Goal: Obtain resource: Download file/media

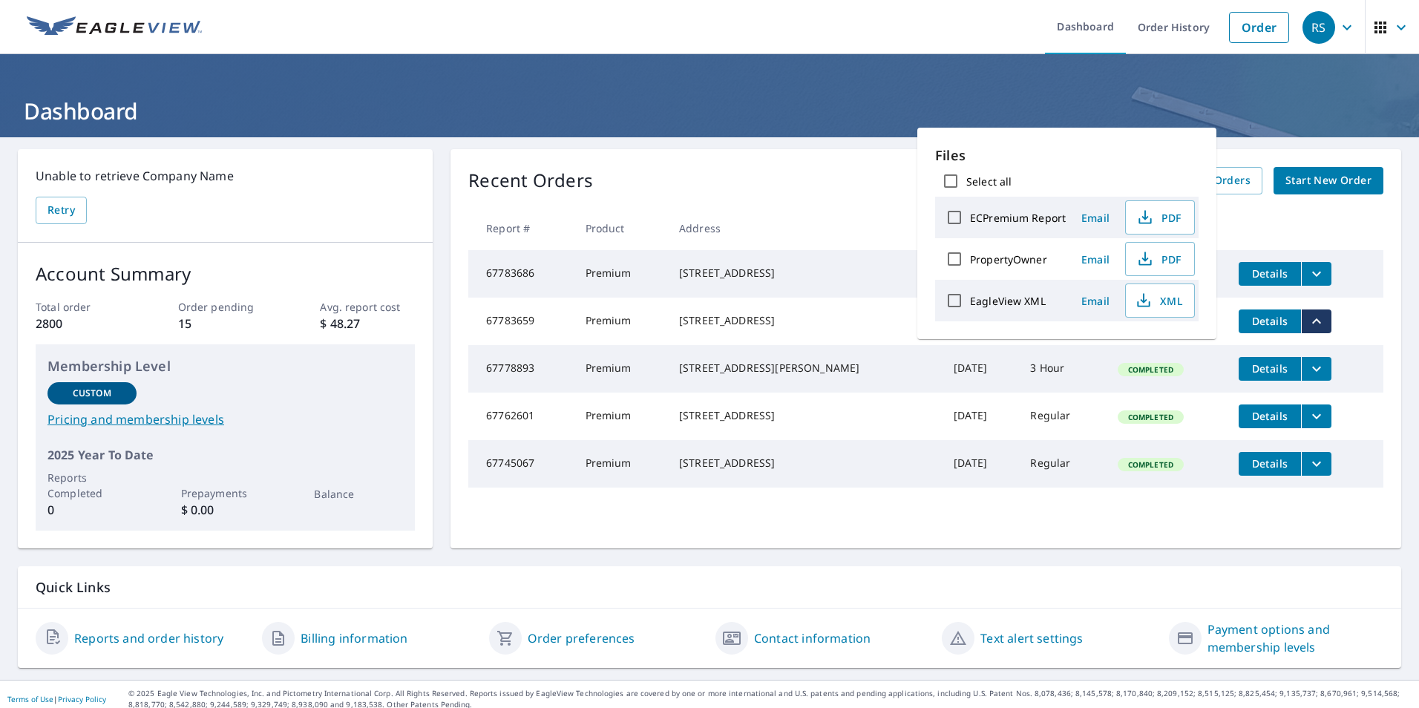
click at [663, 153] on div "Recent Orders View All Orders Start New Order Report # Product Address Date Del…" at bounding box center [925, 348] width 951 height 399
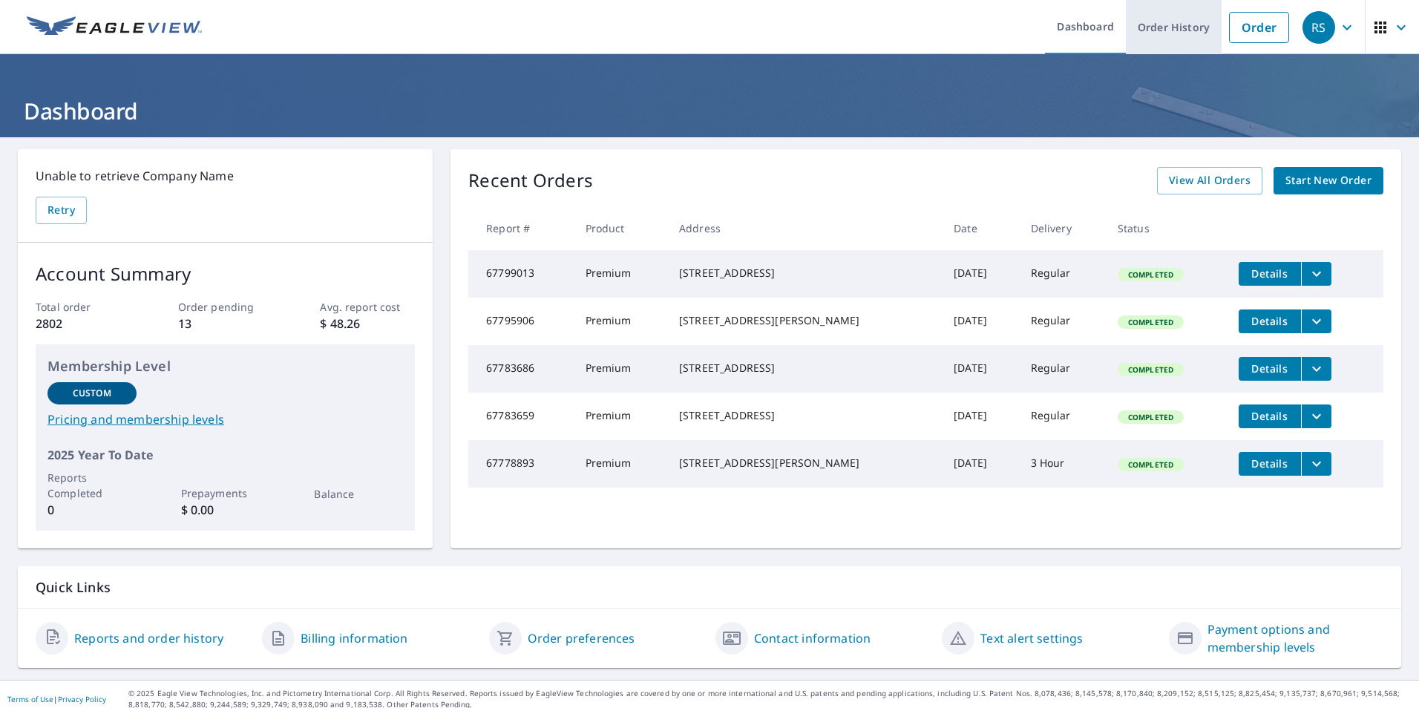
click at [1181, 29] on link "Order History" at bounding box center [1174, 27] width 96 height 54
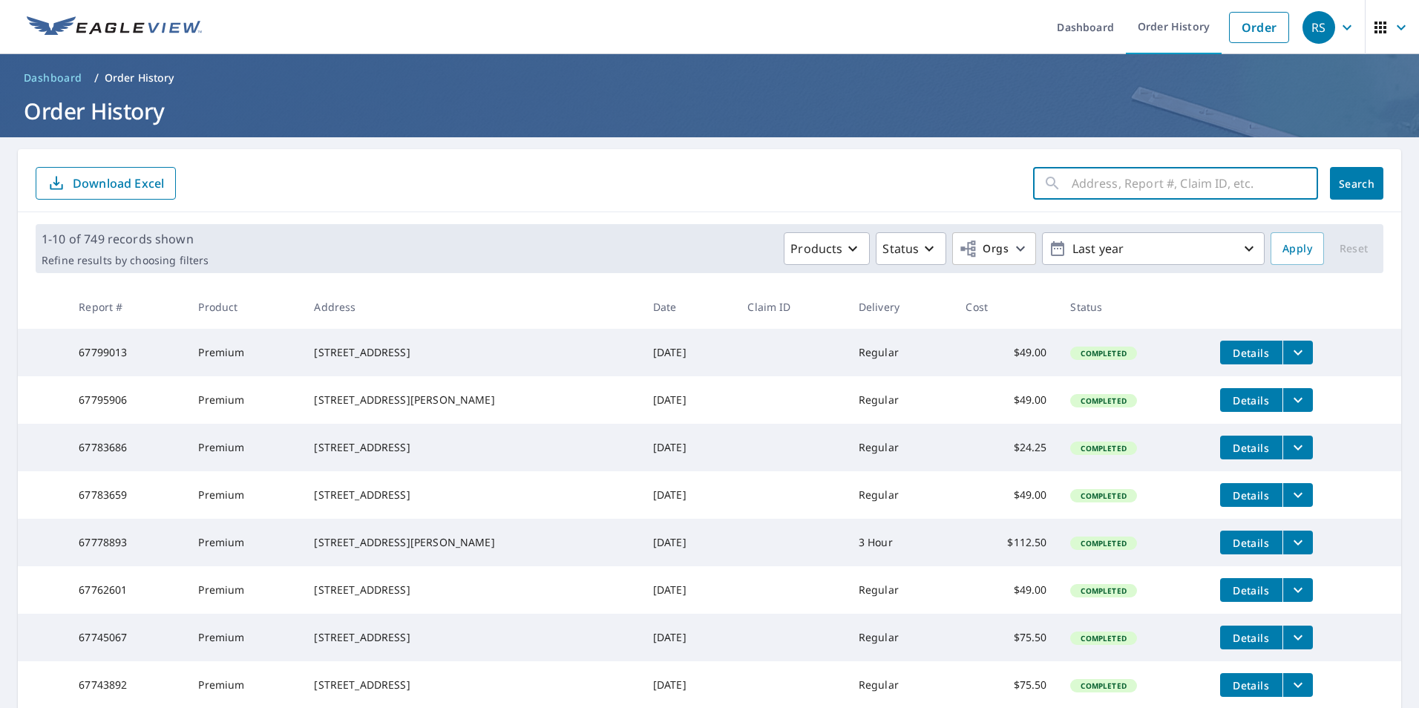
click at [1093, 172] on input "text" at bounding box center [1194, 184] width 246 height 42
type input "60 Valley"
click button "Search" at bounding box center [1356, 183] width 53 height 33
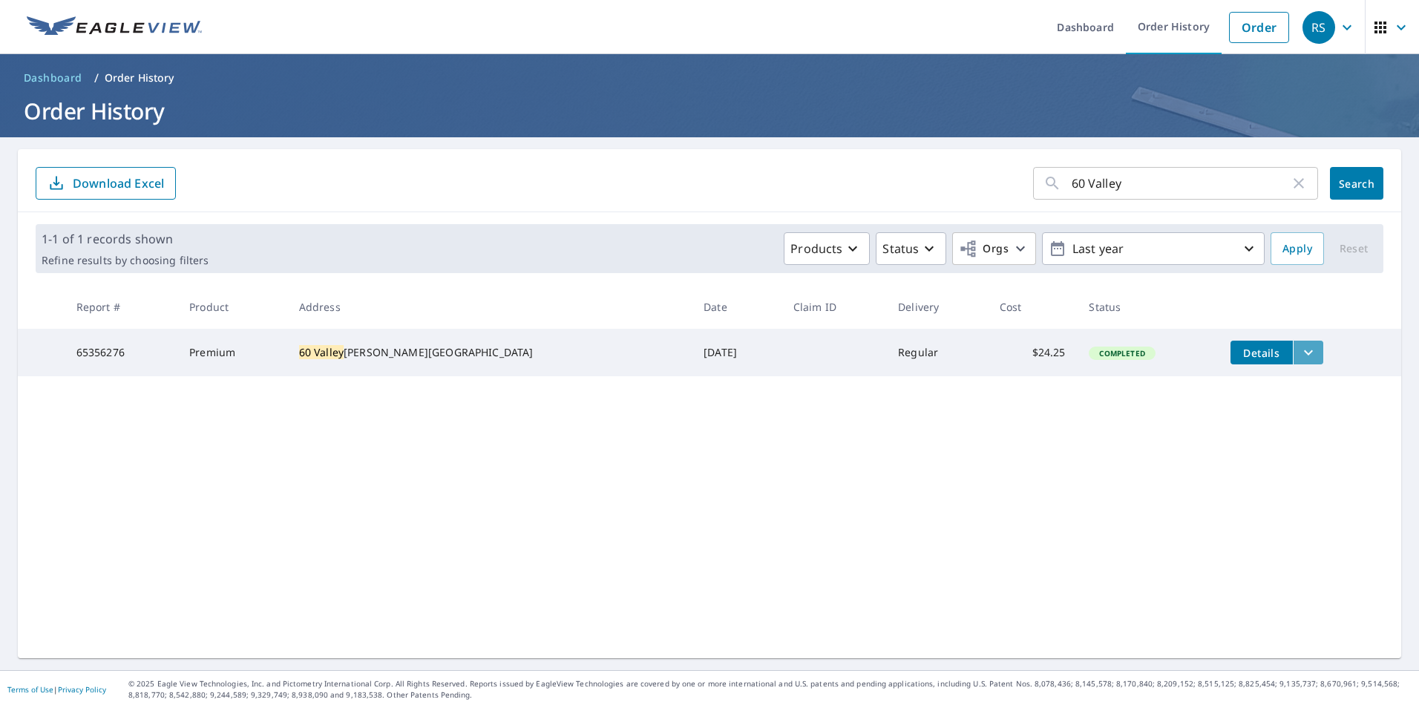
click at [1299, 355] on icon "filesDropdownBtn-65356276" at bounding box center [1308, 353] width 18 height 18
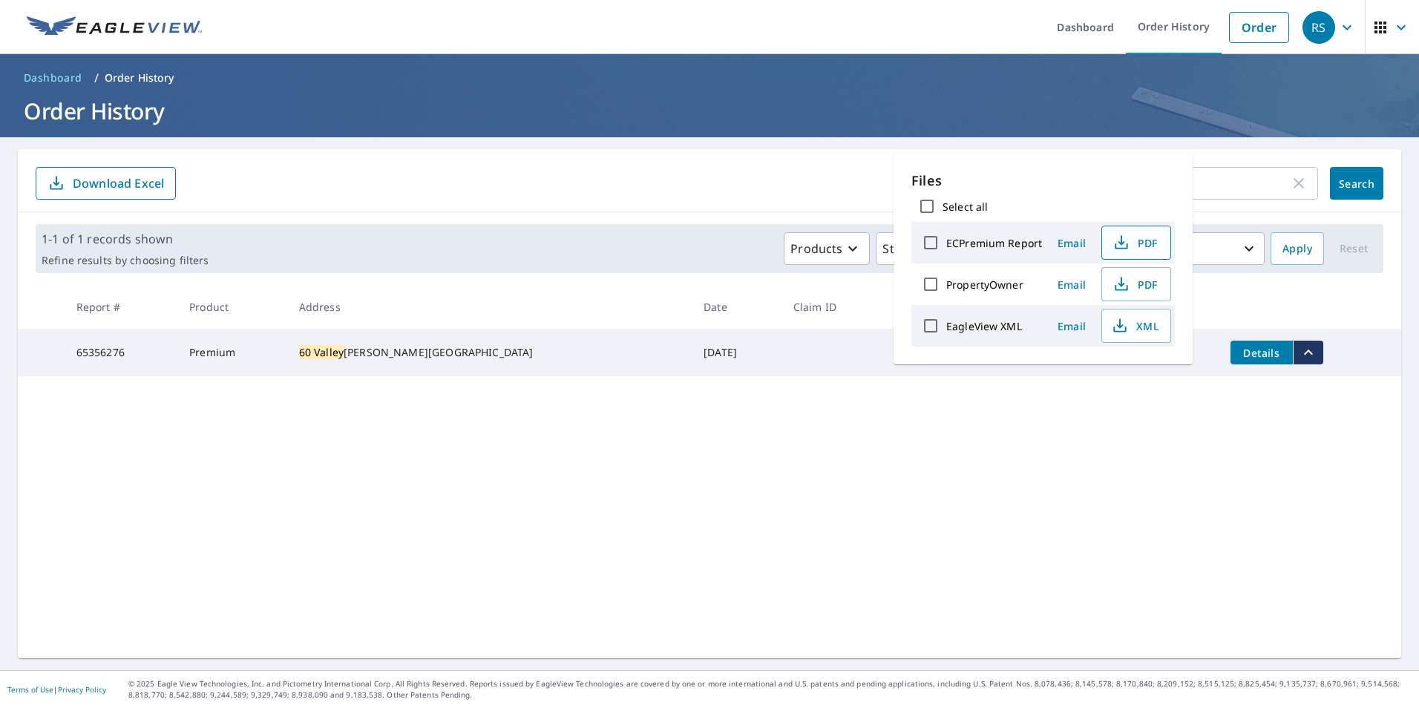
click at [1127, 245] on icon "button" at bounding box center [1121, 243] width 18 height 18
click at [756, 173] on form "60 Valley ​ Search Download Excel" at bounding box center [710, 183] width 1348 height 33
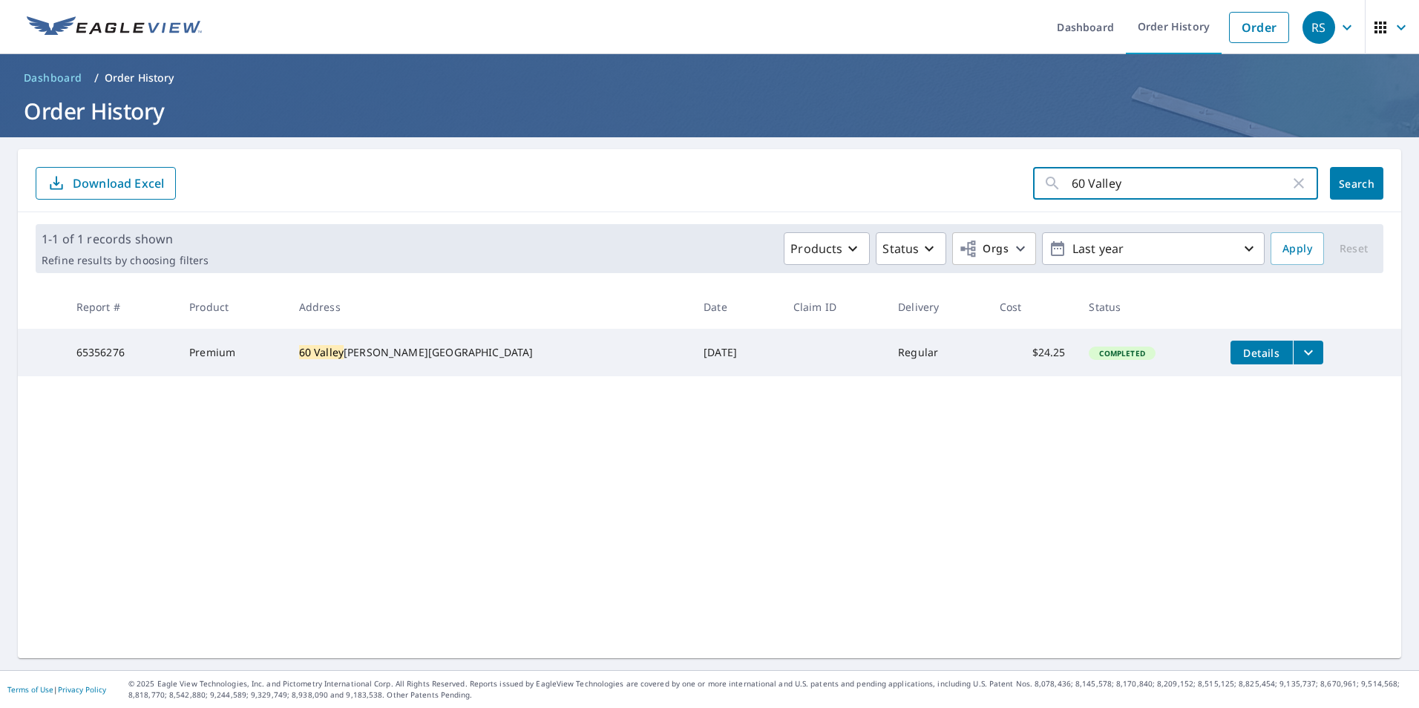
drag, startPoint x: 1148, startPoint y: 183, endPoint x: 928, endPoint y: 214, distance: 221.8
click at [931, 215] on div "60 Valley ​ Search Download Excel 1-1 of 1 records shown Refine results by choo…" at bounding box center [709, 403] width 1383 height 509
type input "Dorchester"
click button "Search" at bounding box center [1356, 183] width 53 height 33
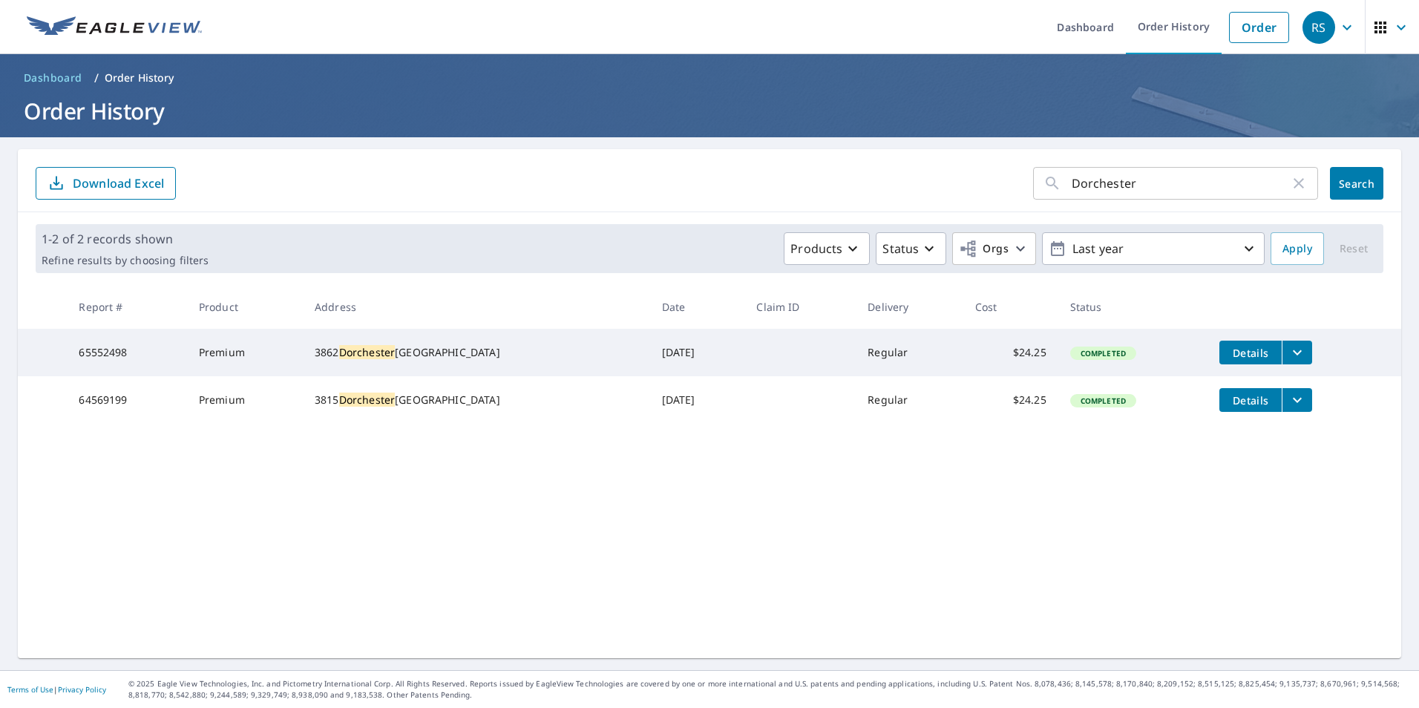
click at [1292, 358] on button "filesDropdownBtn-65552498" at bounding box center [1296, 353] width 30 height 24
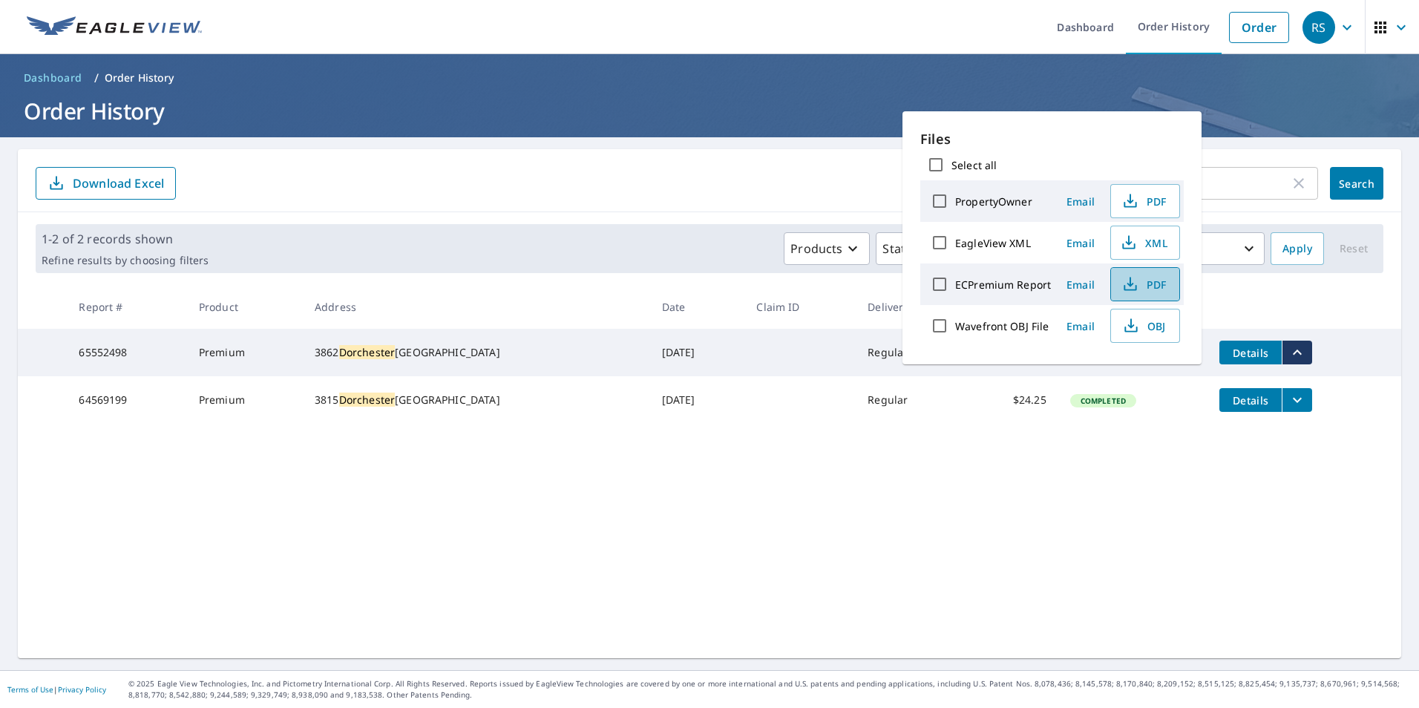
click at [1149, 282] on span "PDF" at bounding box center [1143, 284] width 47 height 18
drag, startPoint x: 908, startPoint y: 41, endPoint x: 1063, endPoint y: 46, distance: 155.2
click at [908, 42] on ul "Dashboard Order History Order" at bounding box center [754, 27] width 1086 height 54
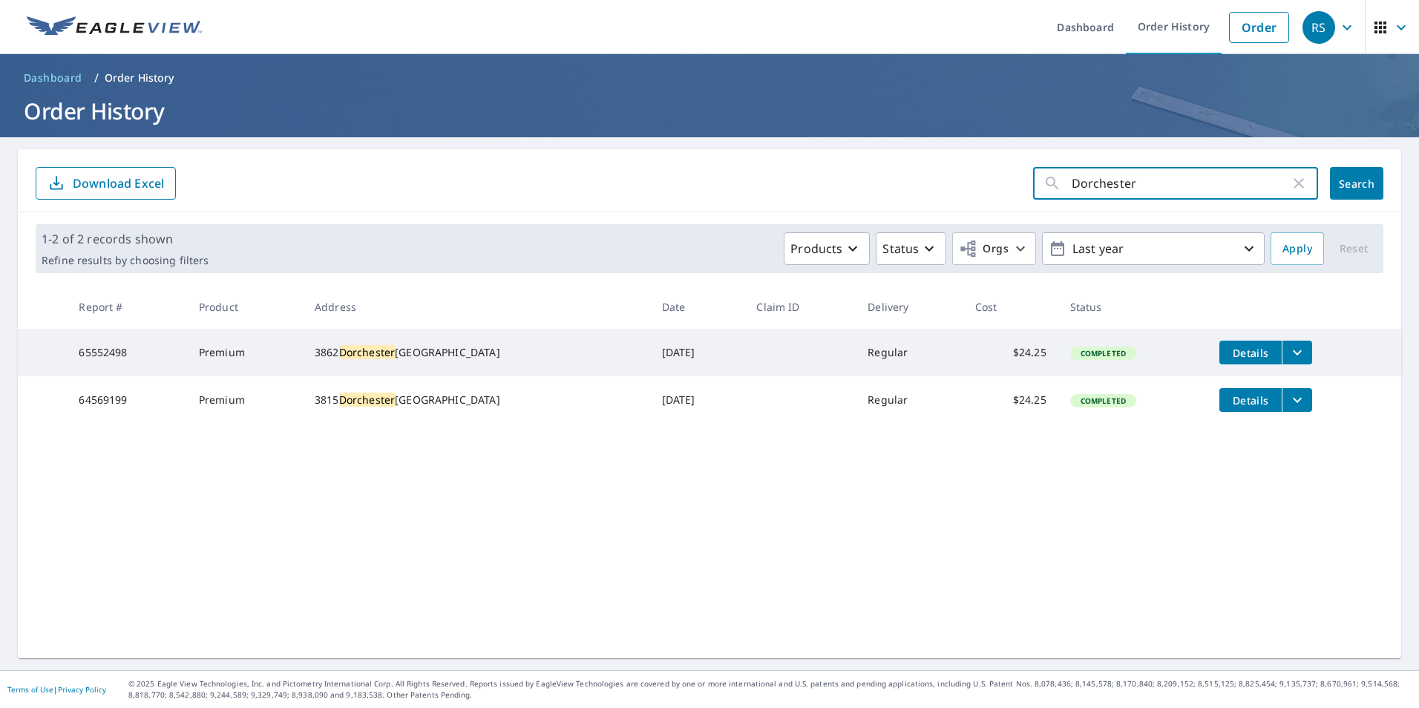
drag, startPoint x: 1167, startPoint y: 188, endPoint x: 984, endPoint y: 199, distance: 183.6
click at [986, 200] on div "Dorchester ​ Search Download Excel" at bounding box center [709, 180] width 1383 height 63
type input "Walnut PArk"
click button "Search" at bounding box center [1356, 183] width 53 height 33
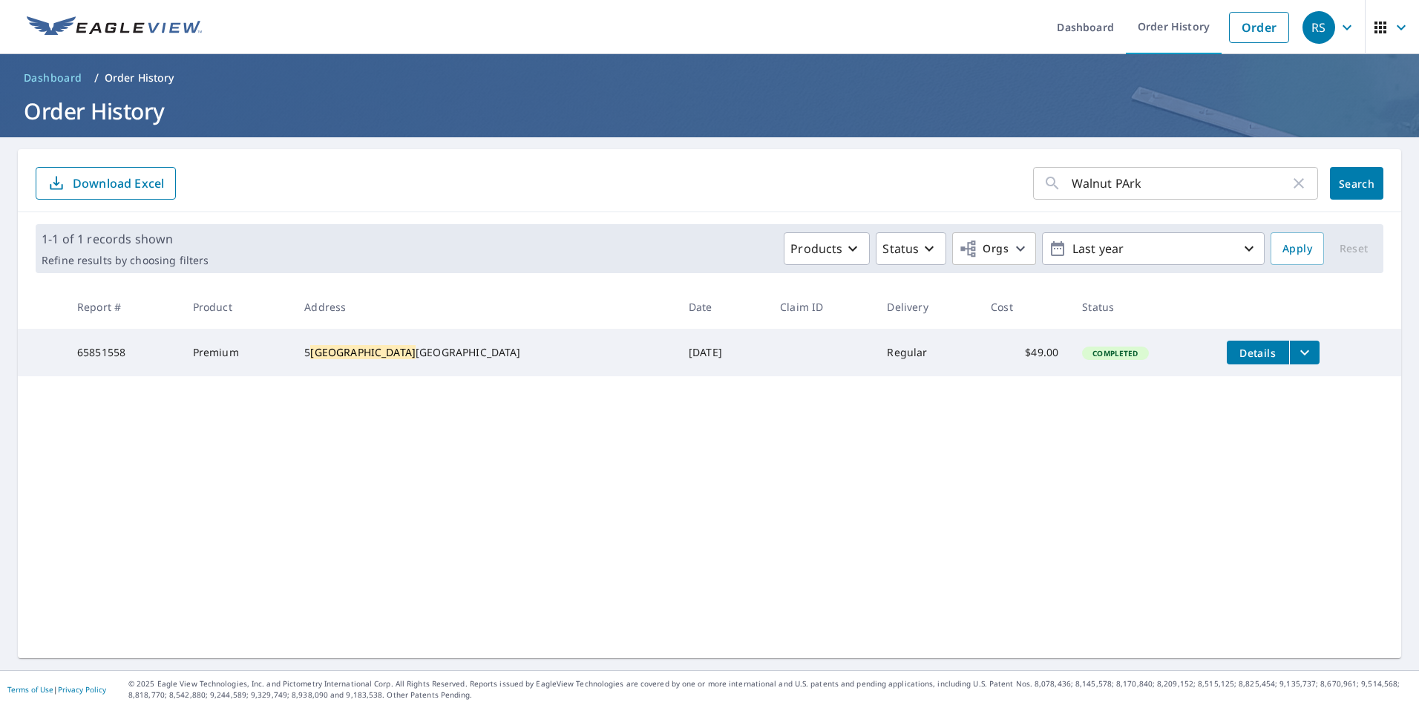
click at [1289, 354] on button "filesDropdownBtn-65851558" at bounding box center [1304, 353] width 30 height 24
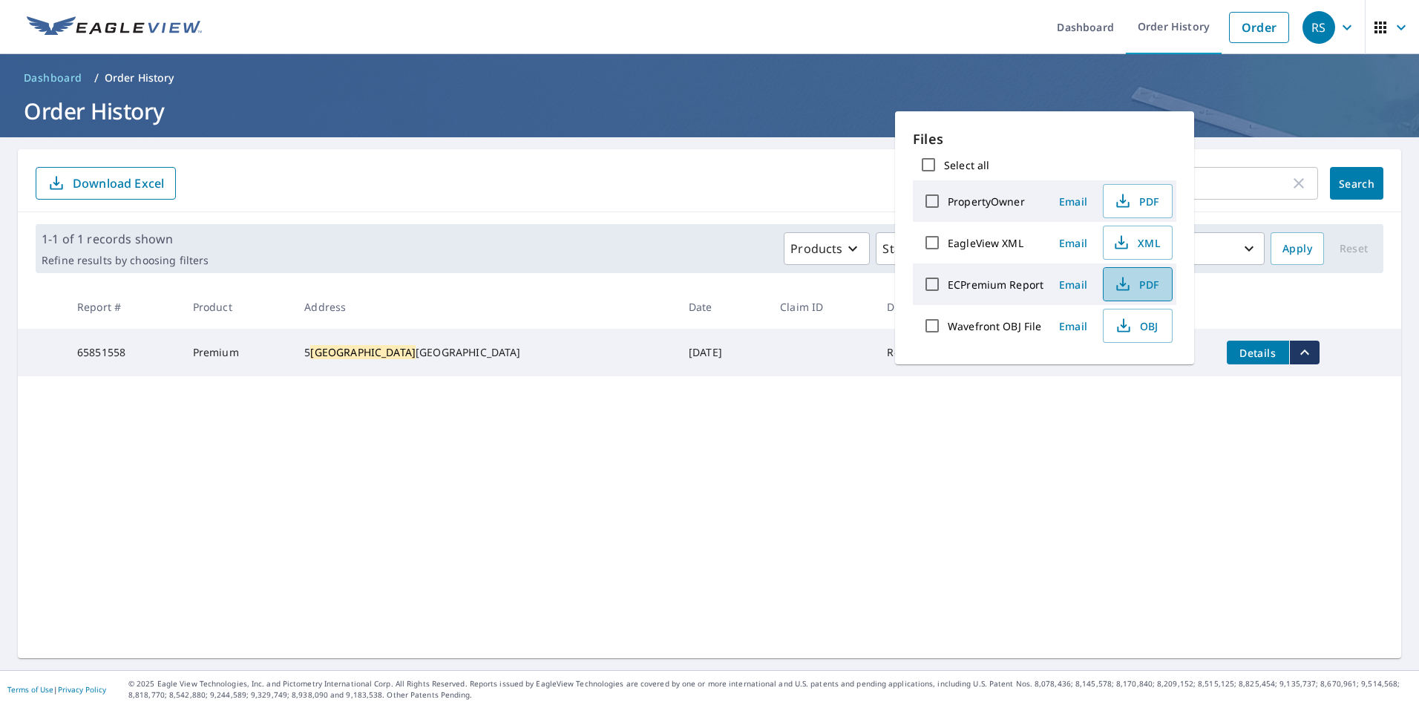
click at [1127, 283] on icon "button" at bounding box center [1123, 284] width 18 height 18
click at [1241, 125] on h1 "Order History" at bounding box center [709, 111] width 1383 height 30
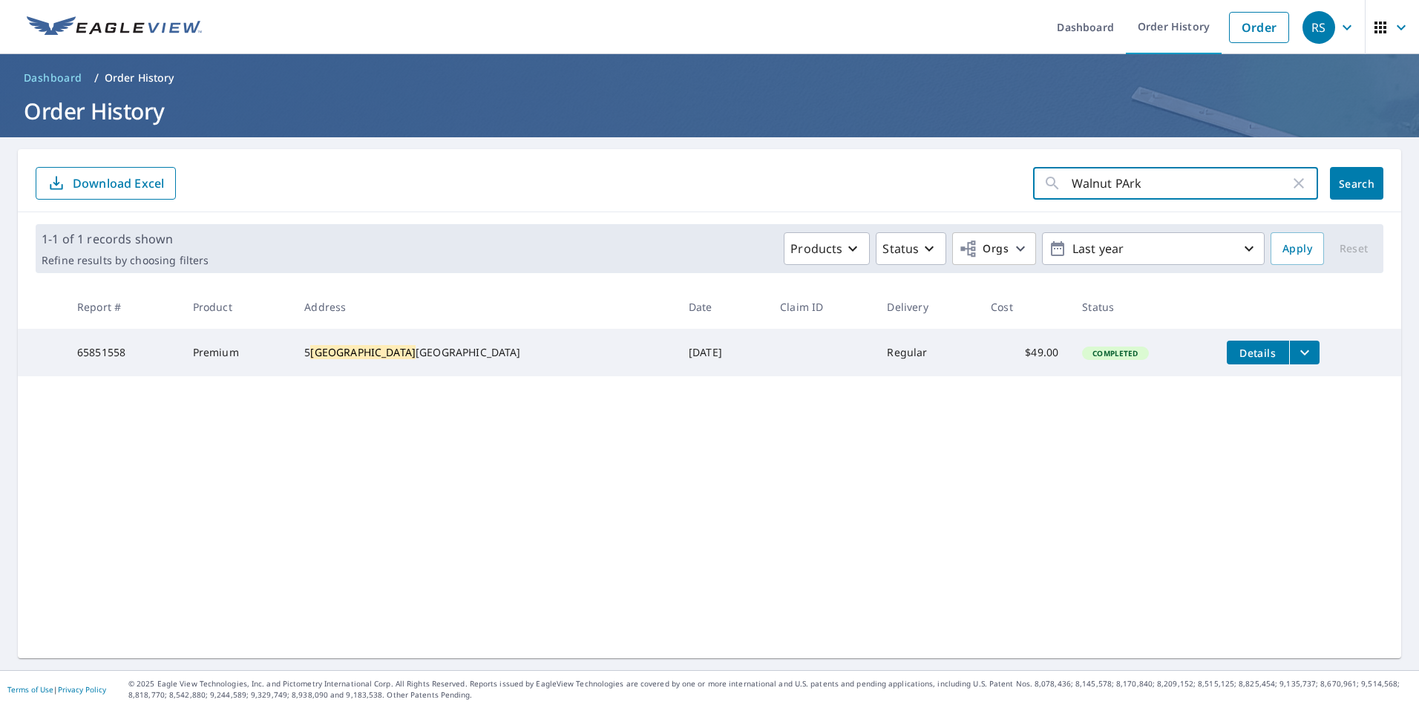
drag, startPoint x: 1158, startPoint y: 197, endPoint x: 979, endPoint y: 206, distance: 179.8
click at [979, 206] on div "Walnut PArk ​ Search Download Excel" at bounding box center [709, 180] width 1383 height 63
type input "dale"
click button "Search" at bounding box center [1356, 183] width 53 height 33
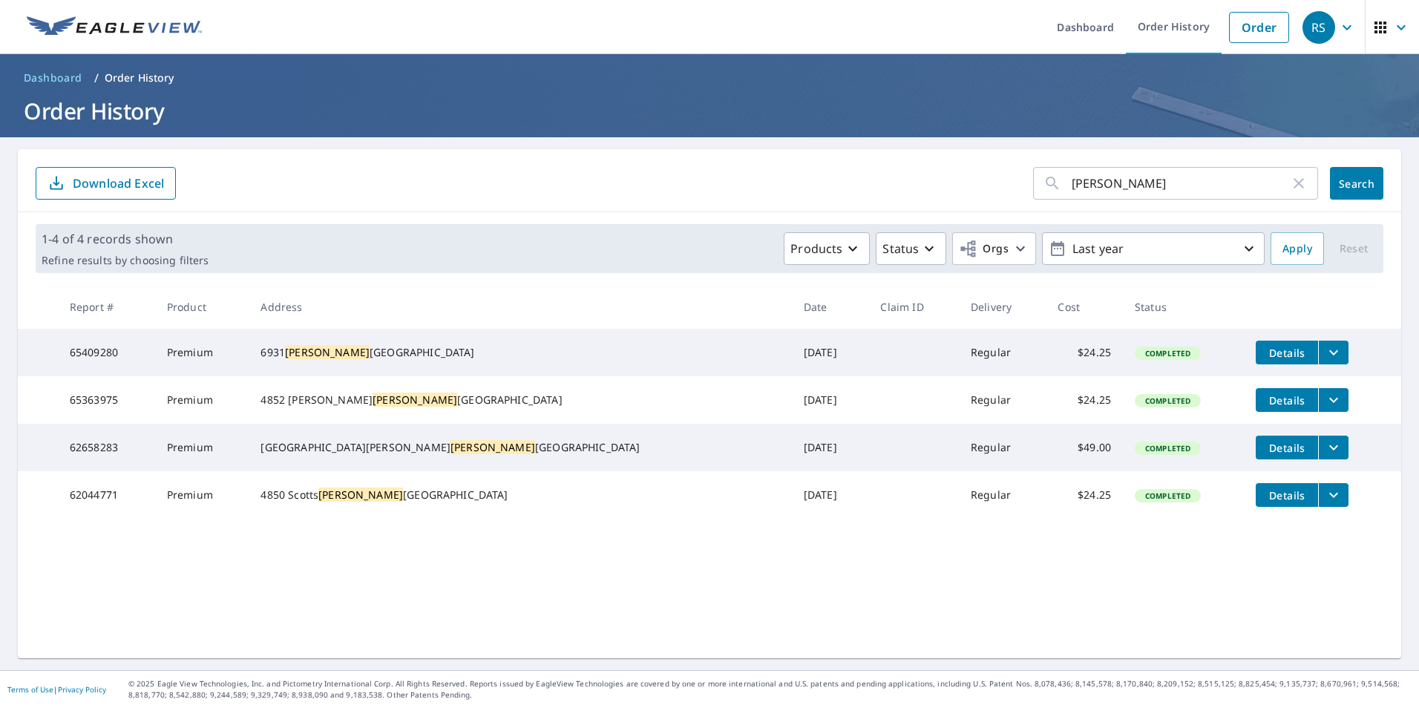
click at [1325, 346] on icon "filesDropdownBtn-65409280" at bounding box center [1334, 353] width 18 height 18
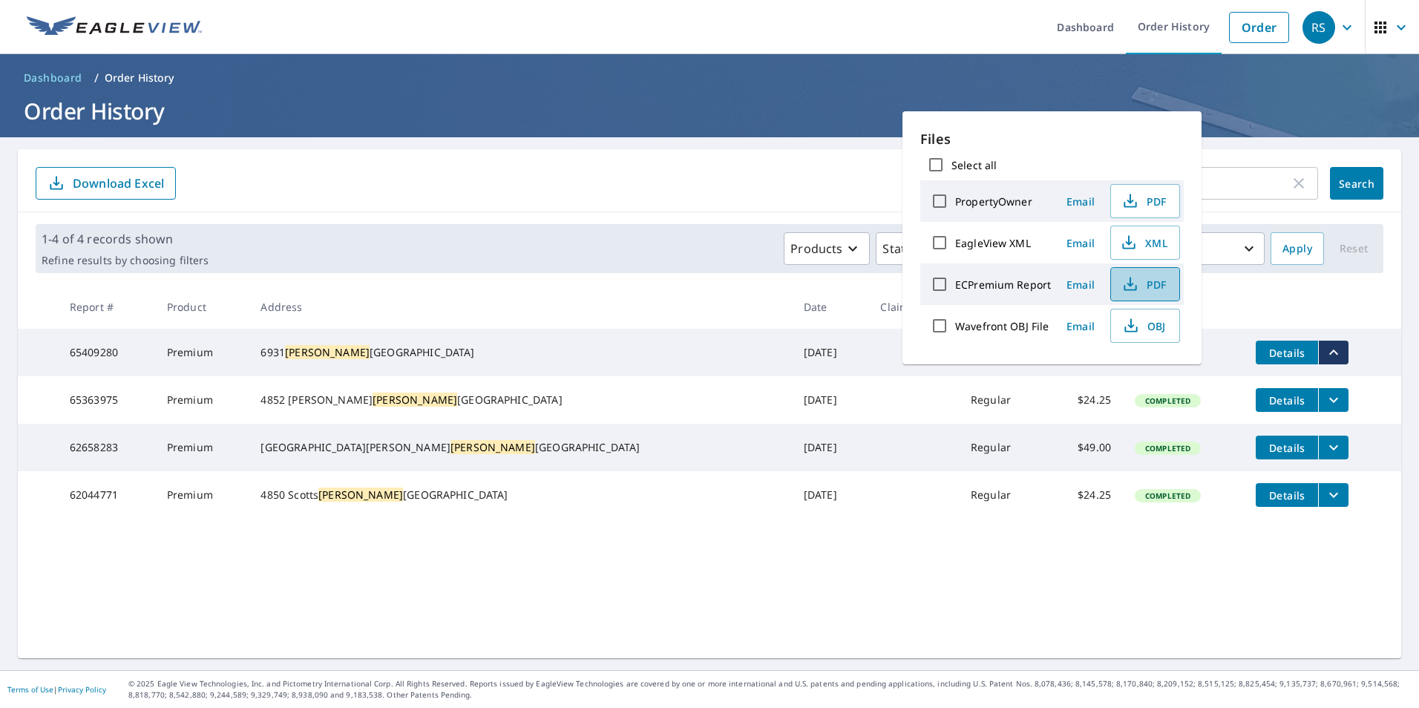
click at [1141, 288] on span "PDF" at bounding box center [1143, 284] width 47 height 18
